Goal: Task Accomplishment & Management: Use online tool/utility

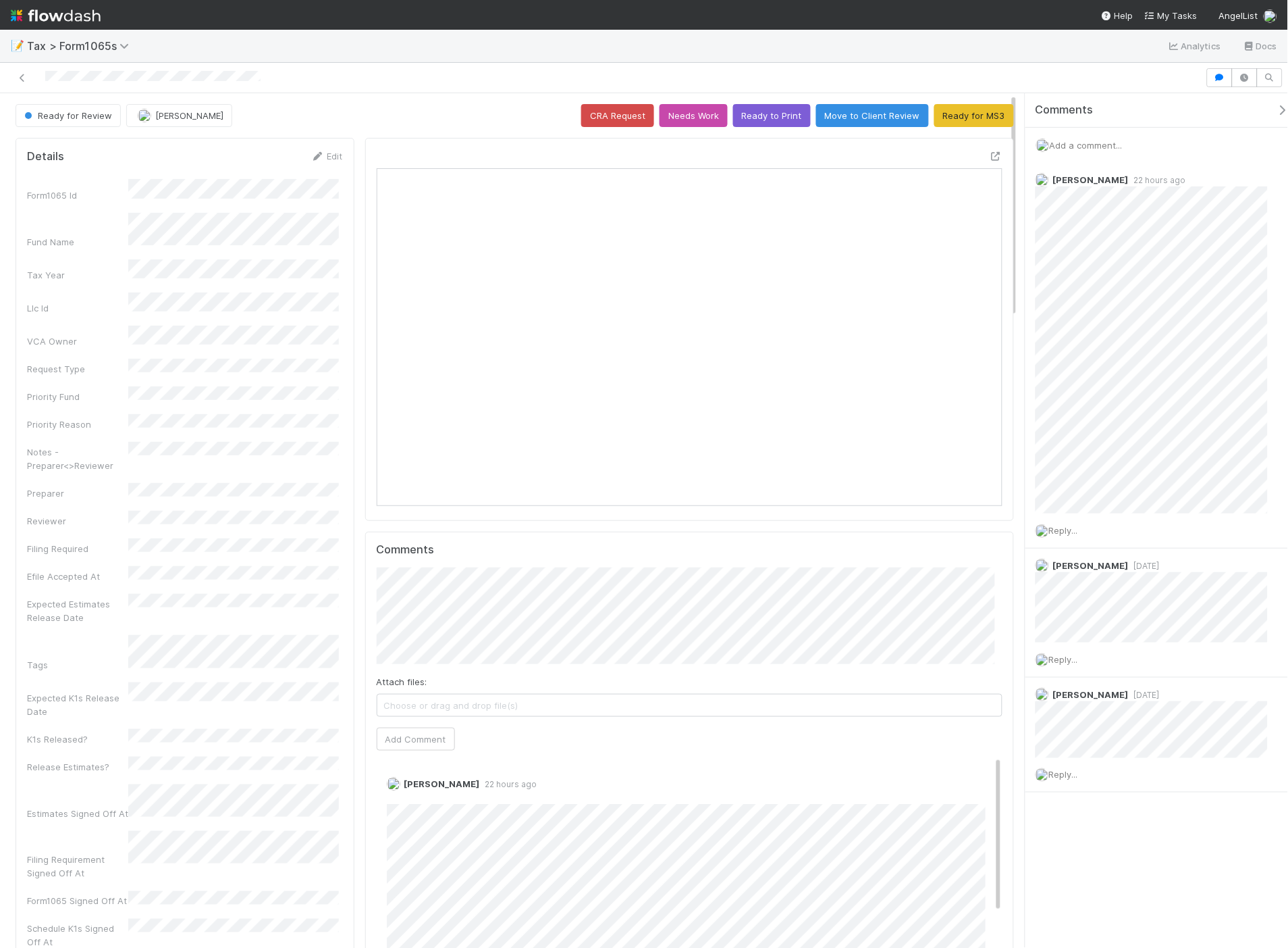
scroll to position [263, 608]
click at [989, 156] on icon at bounding box center [996, 156] width 13 height 9
